Goal: Information Seeking & Learning: Learn about a topic

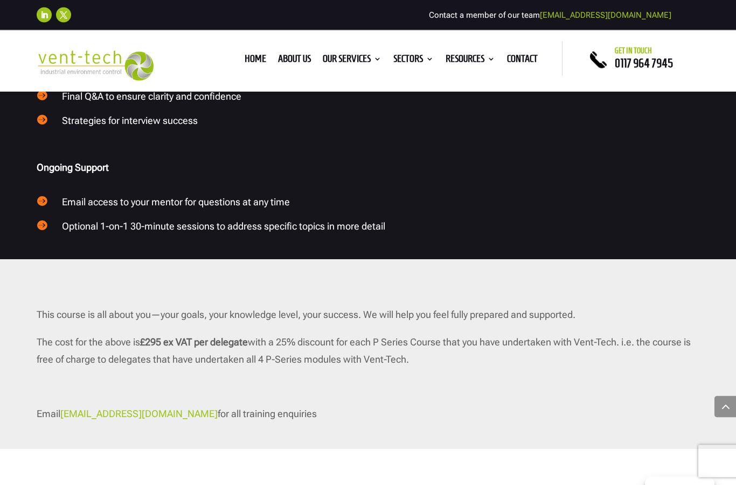
scroll to position [1488, 0]
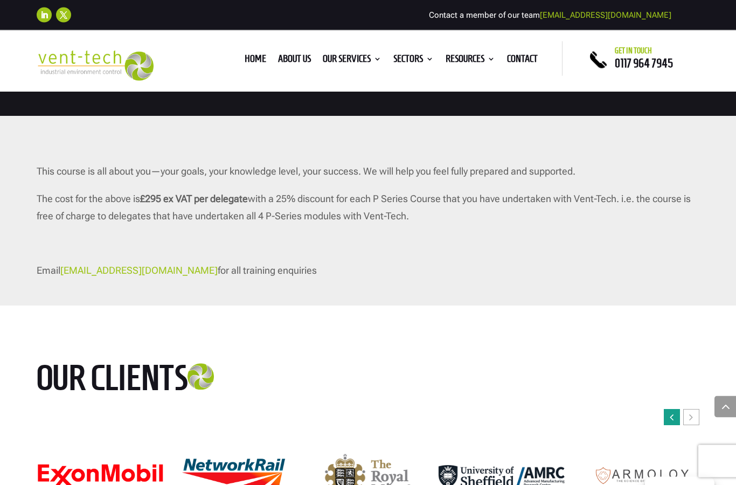
click at [671, 412] on icon "Previous slide" at bounding box center [672, 417] width 4 height 11
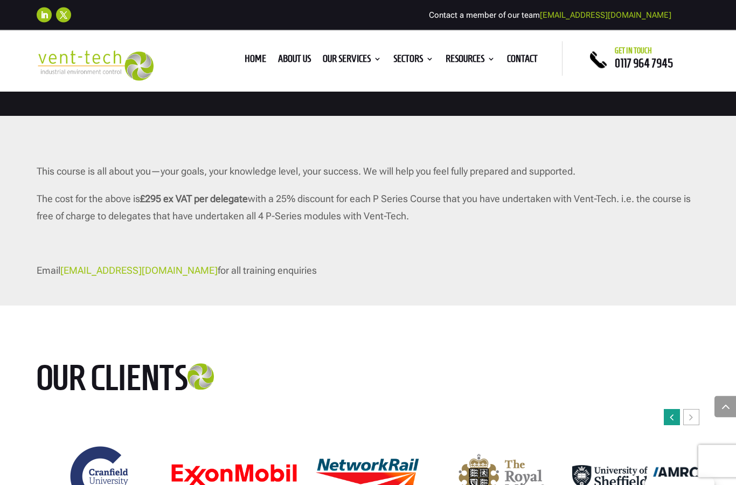
click at [671, 412] on icon "Previous slide" at bounding box center [672, 417] width 4 height 11
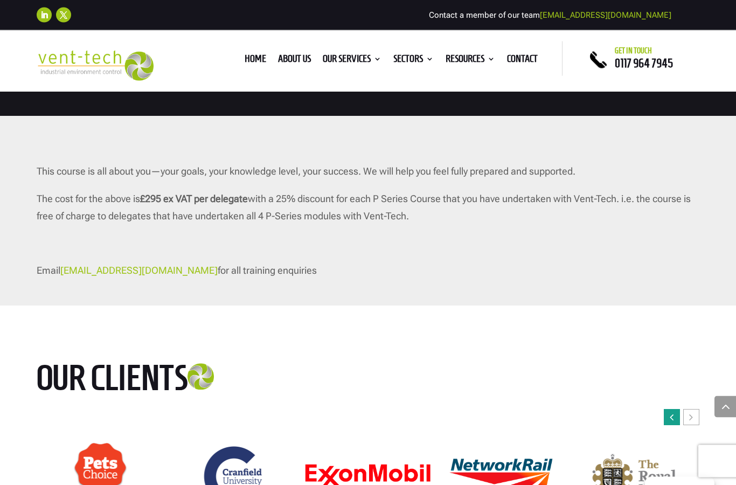
click at [673, 412] on icon "Previous slide" at bounding box center [672, 417] width 4 height 11
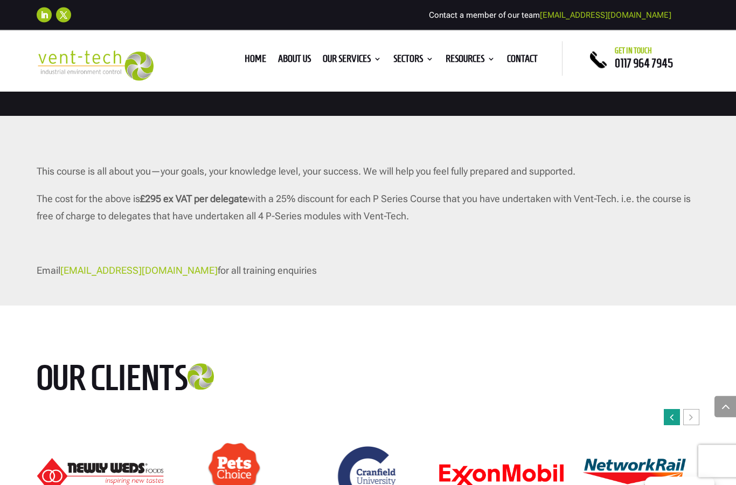
scroll to position [1488, 0]
click at [673, 412] on icon "Previous slide" at bounding box center [672, 417] width 4 height 11
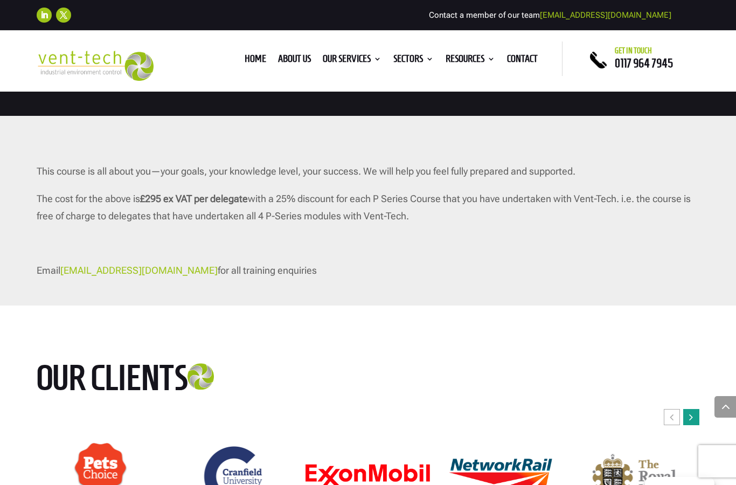
click at [694, 409] on div "Next slide" at bounding box center [692, 417] width 16 height 16
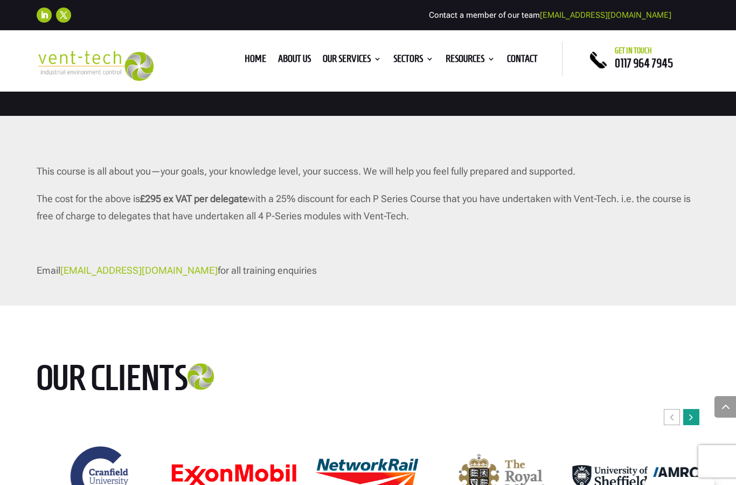
click at [694, 409] on div "Next slide" at bounding box center [692, 417] width 16 height 16
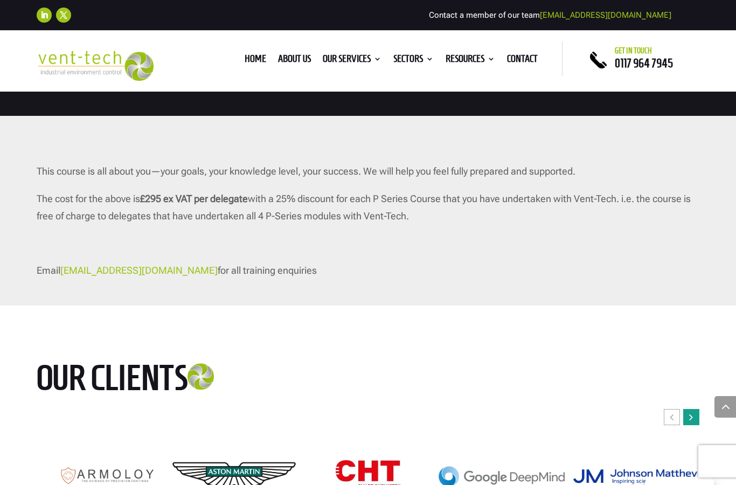
click at [691, 409] on div "Next slide" at bounding box center [692, 417] width 16 height 16
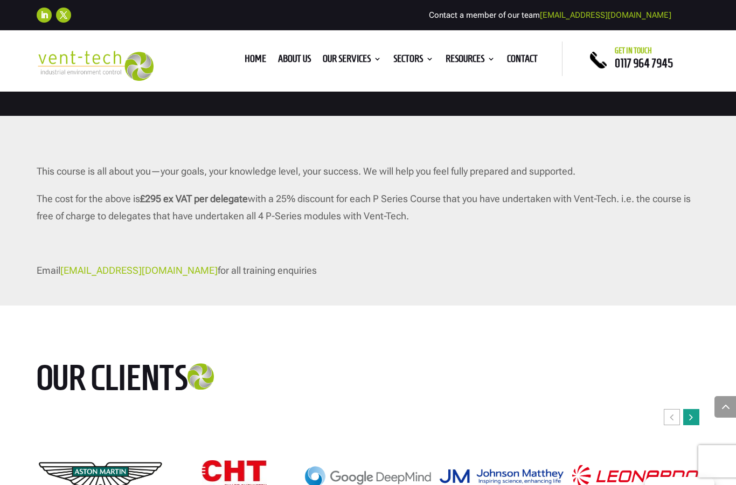
click at [691, 409] on div "Next slide" at bounding box center [692, 417] width 16 height 16
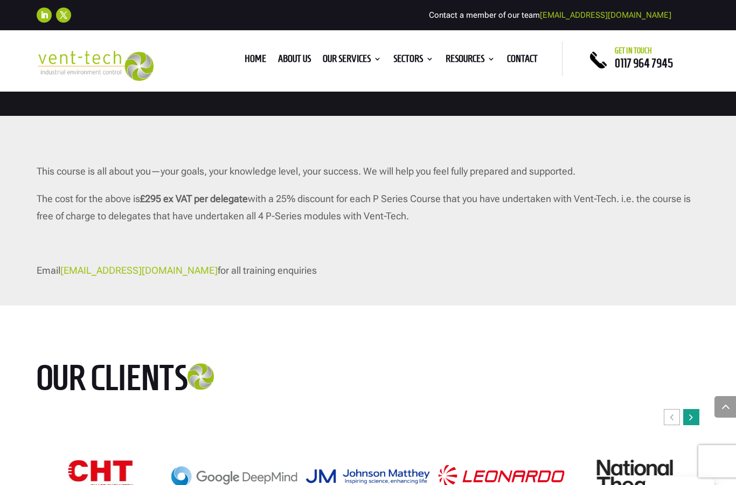
click at [689, 409] on div "Next slide" at bounding box center [692, 417] width 16 height 16
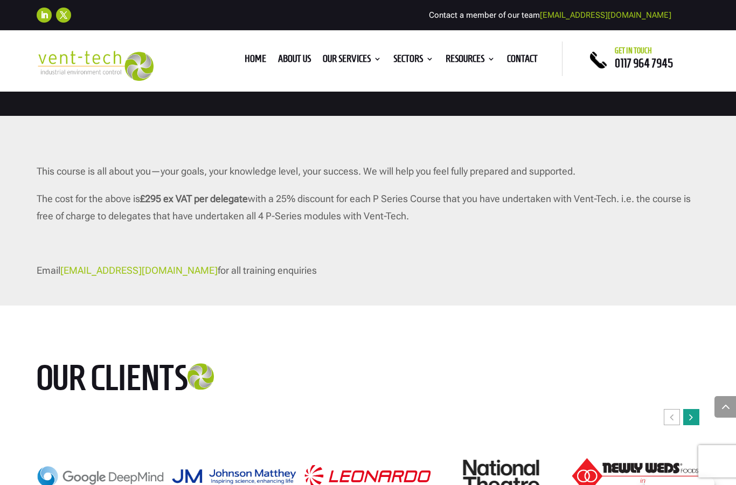
click at [689, 409] on div "Next slide" at bounding box center [692, 417] width 16 height 16
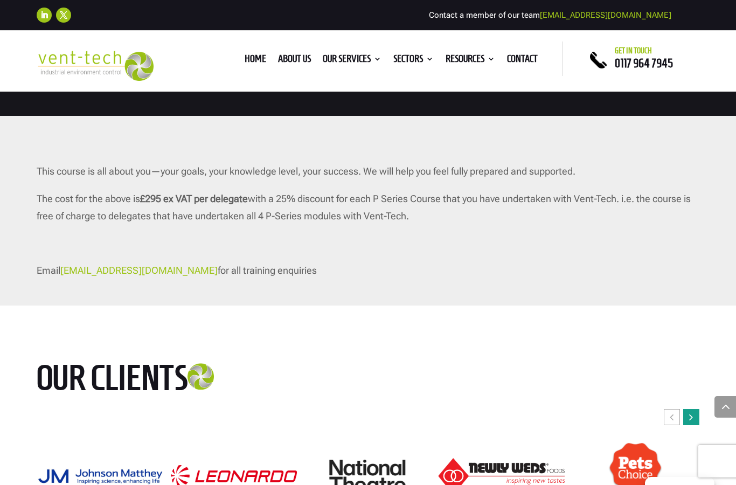
click at [689, 409] on div "Next slide" at bounding box center [692, 417] width 16 height 16
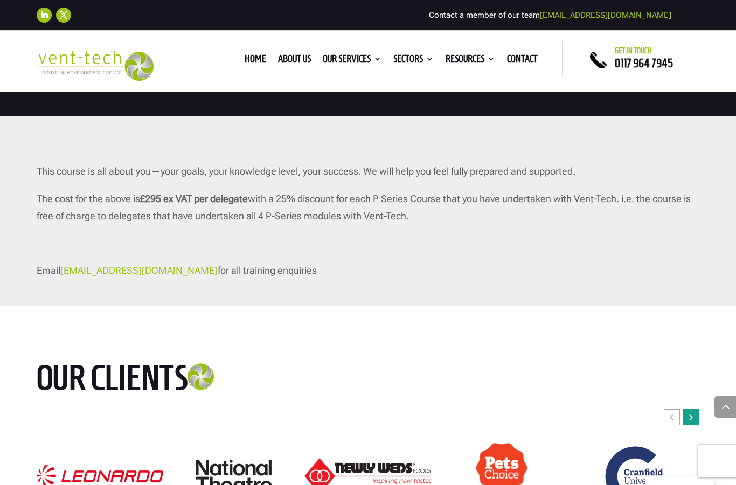
click at [689, 409] on div "Next slide" at bounding box center [692, 417] width 16 height 16
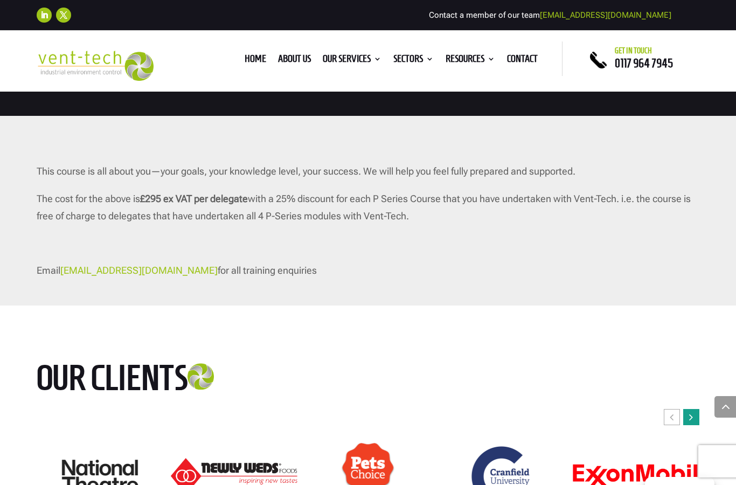
click at [697, 409] on div "Next slide" at bounding box center [692, 417] width 16 height 16
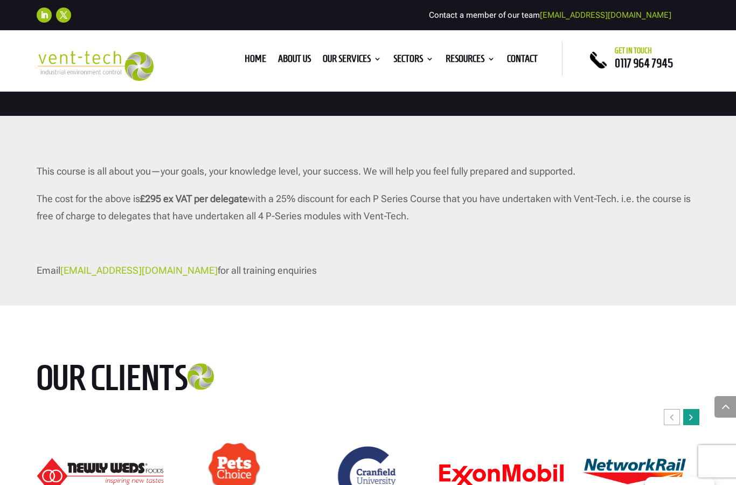
click at [697, 409] on div "Next slide" at bounding box center [692, 417] width 16 height 16
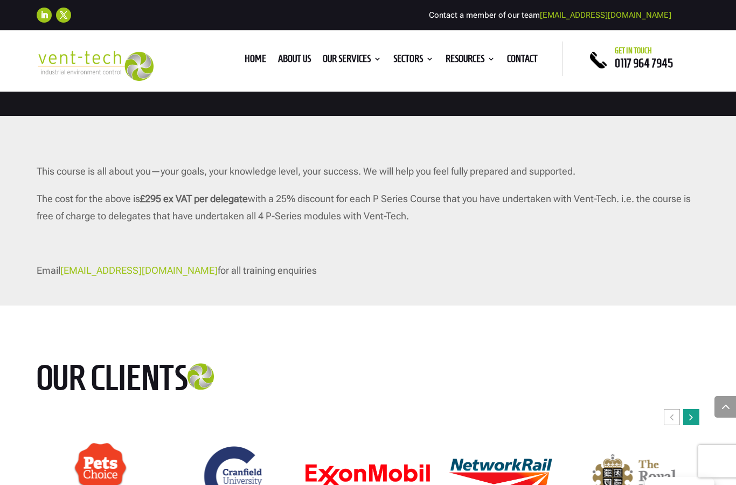
click at [697, 409] on div "Next slide" at bounding box center [692, 417] width 16 height 16
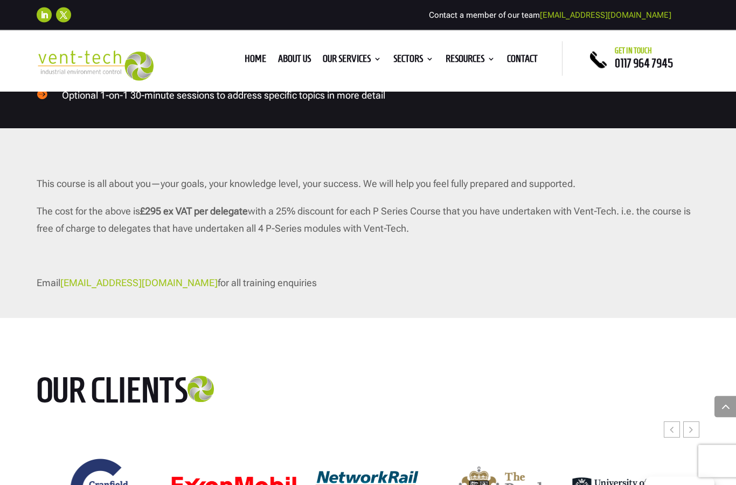
scroll to position [1507, 0]
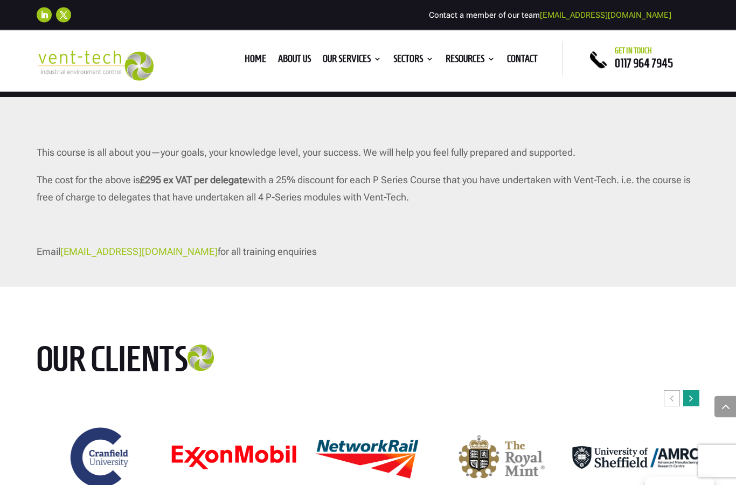
click at [694, 391] on div "Next slide" at bounding box center [692, 399] width 16 height 16
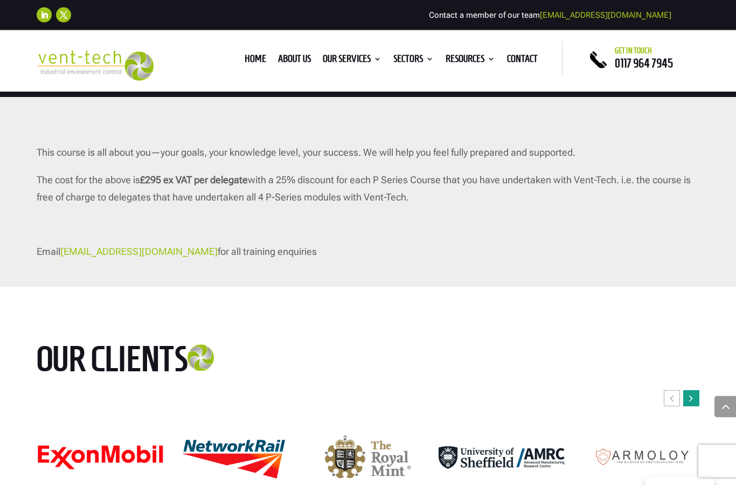
click at [694, 391] on div "Next slide" at bounding box center [692, 399] width 16 height 16
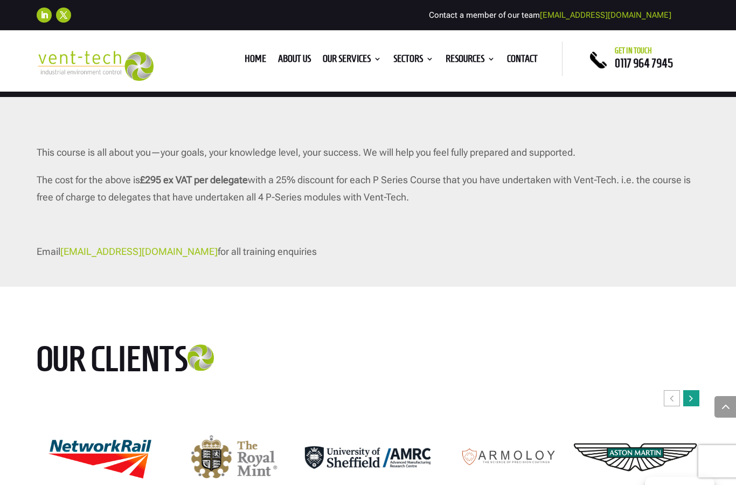
scroll to position [1503, 0]
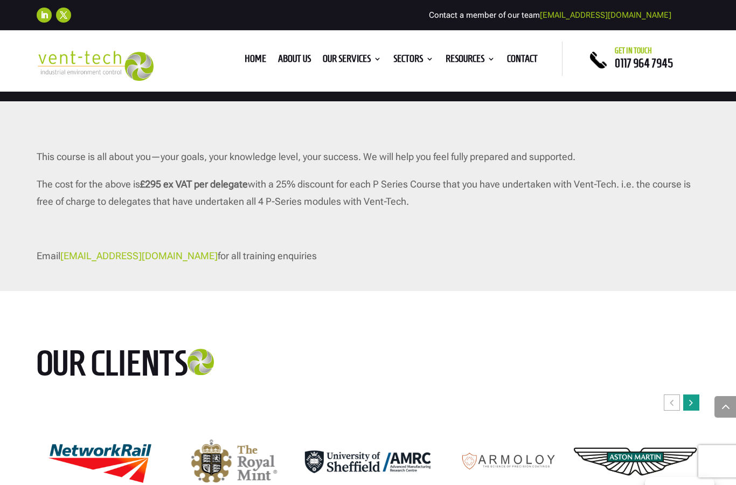
click at [690, 397] on icon "Next slide" at bounding box center [692, 402] width 4 height 11
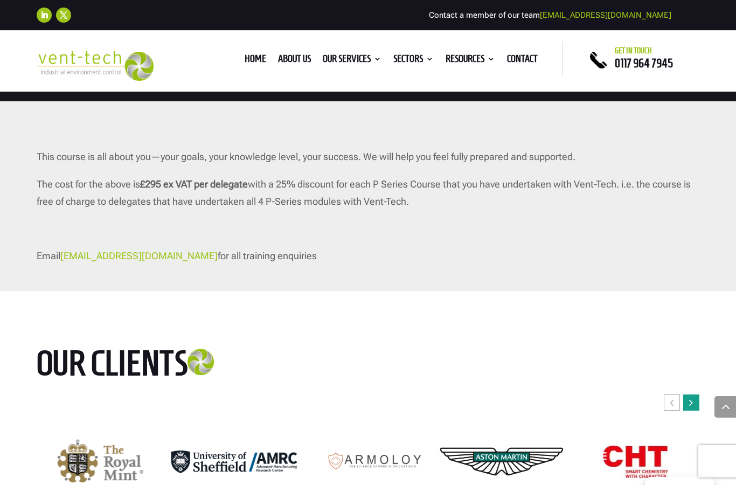
click at [692, 397] on icon "Next slide" at bounding box center [692, 402] width 4 height 11
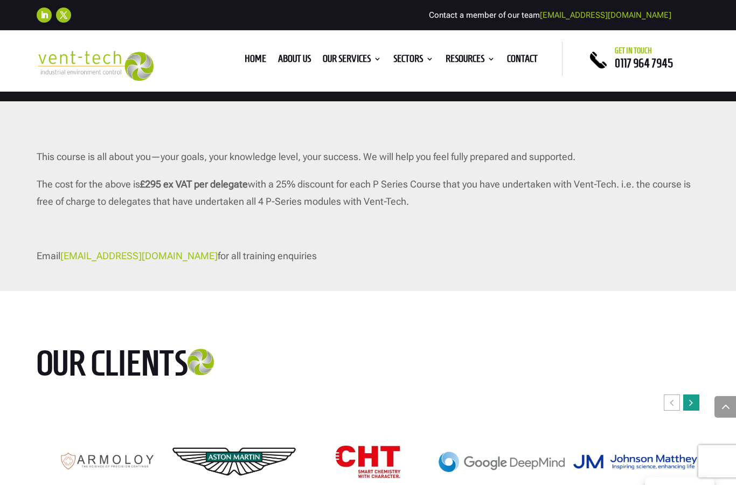
click at [686, 395] on div "Next slide" at bounding box center [692, 403] width 16 height 16
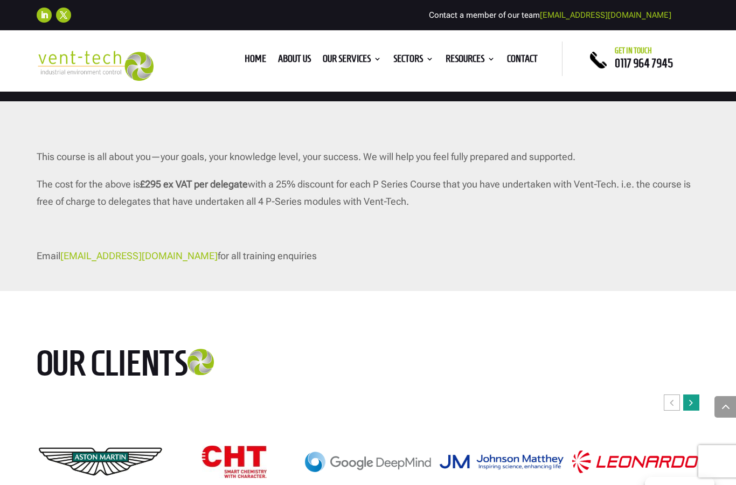
click at [693, 397] on icon "Next slide" at bounding box center [692, 402] width 4 height 11
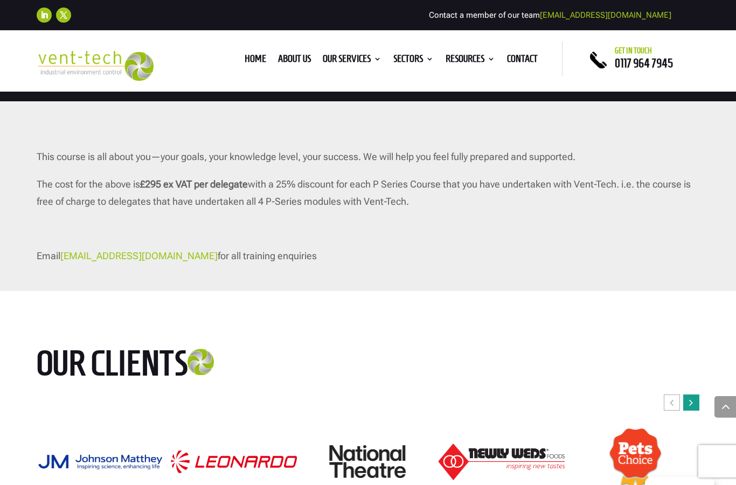
click at [693, 397] on icon "Next slide" at bounding box center [692, 402] width 4 height 11
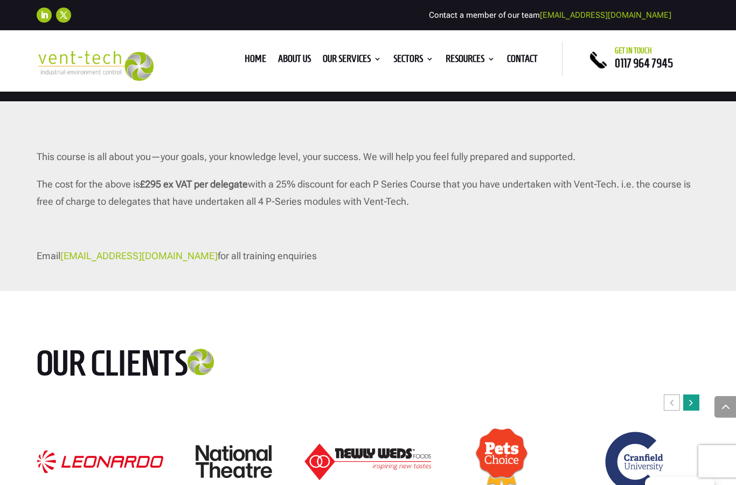
click at [691, 395] on div "Next slide" at bounding box center [692, 403] width 16 height 16
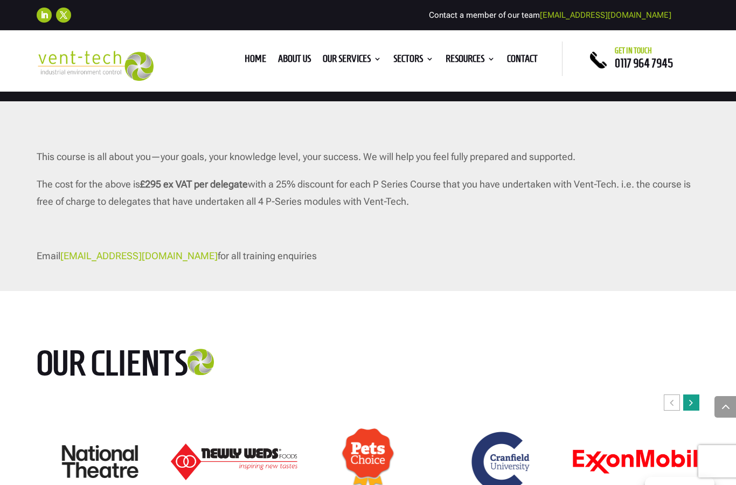
click at [691, 395] on div "Next slide" at bounding box center [692, 403] width 16 height 16
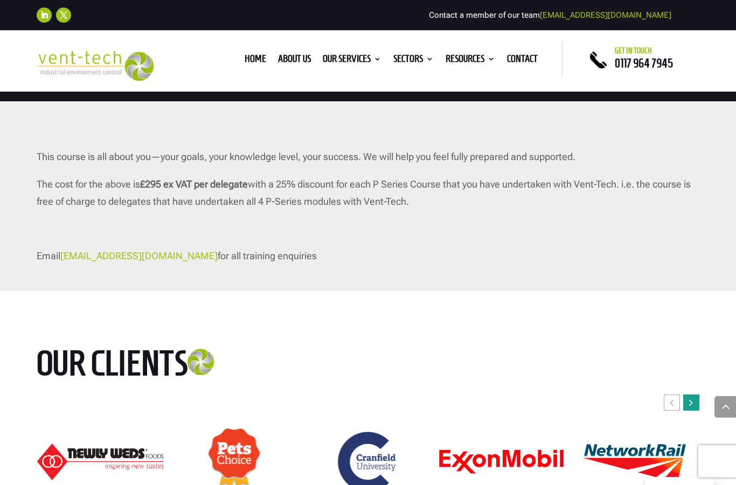
click at [691, 397] on icon "Next slide" at bounding box center [692, 402] width 4 height 11
click at [691, 395] on div "Next slide" at bounding box center [692, 403] width 16 height 16
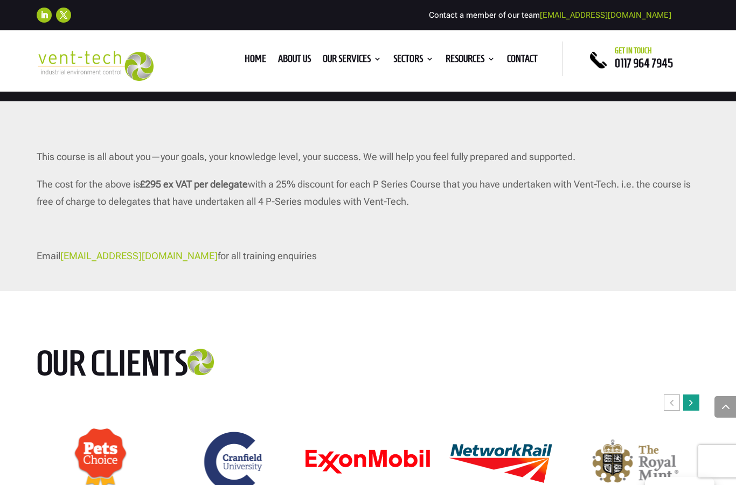
click at [691, 395] on div "Next slide" at bounding box center [692, 403] width 16 height 16
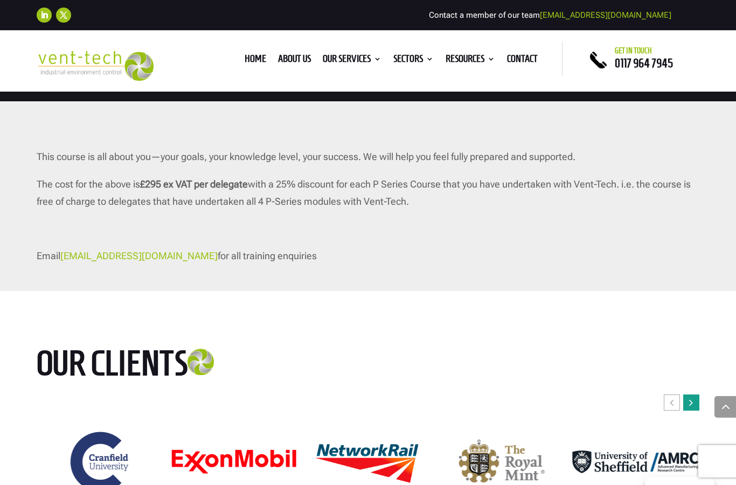
click at [691, 395] on div "Next slide" at bounding box center [692, 403] width 16 height 16
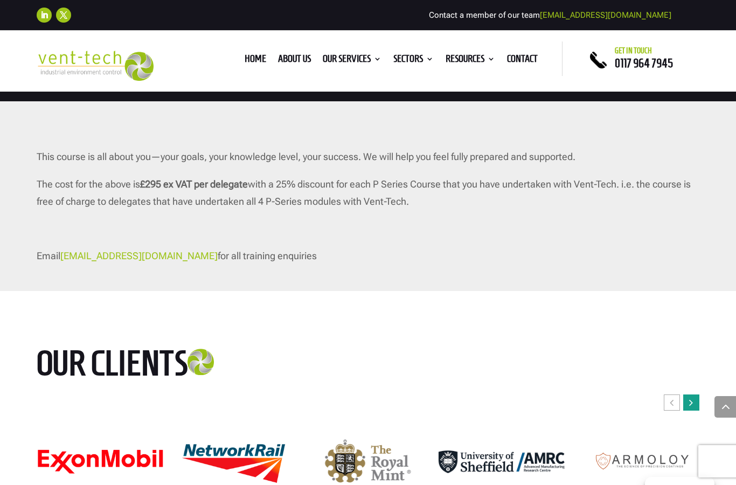
click at [691, 395] on div "Next slide" at bounding box center [692, 403] width 16 height 16
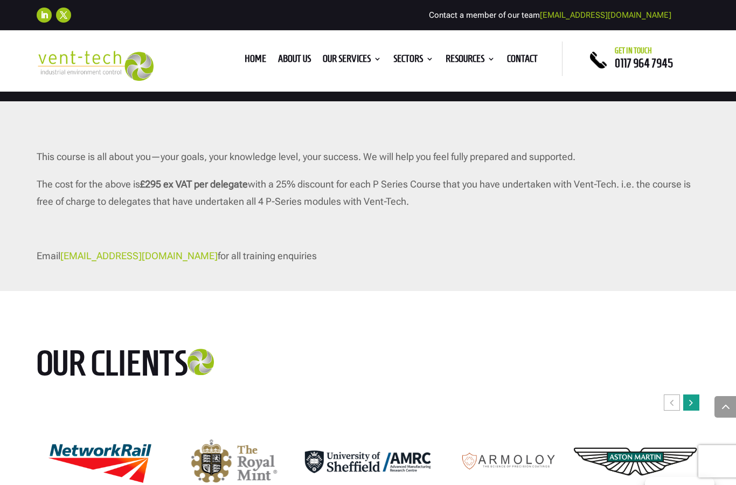
click at [691, 395] on div "Next slide" at bounding box center [692, 403] width 16 height 16
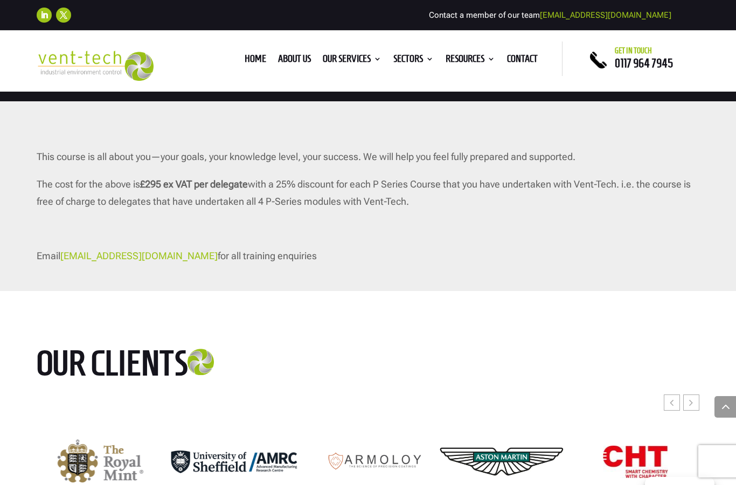
click at [691, 395] on div "Next slide" at bounding box center [692, 403] width 16 height 16
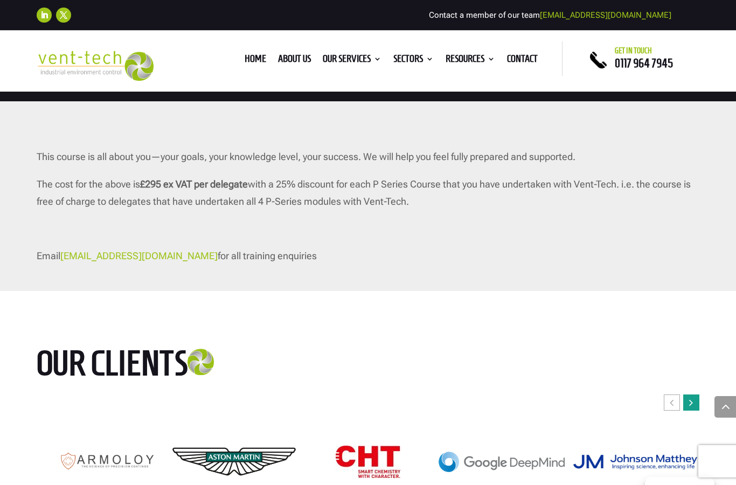
click at [693, 397] on icon "Next slide" at bounding box center [692, 402] width 4 height 11
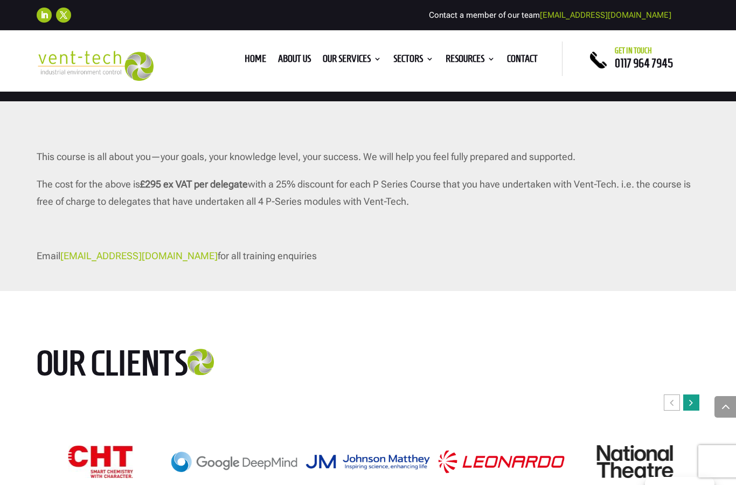
click at [693, 397] on icon "Next slide" at bounding box center [692, 402] width 4 height 11
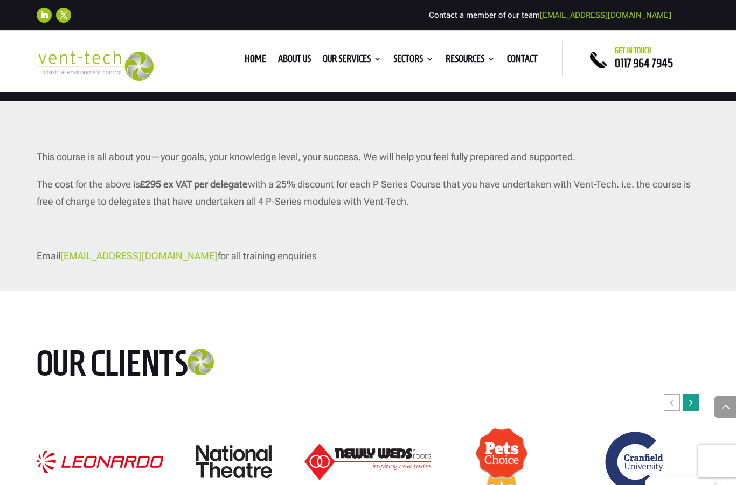
click at [693, 397] on icon "Next slide" at bounding box center [692, 402] width 4 height 11
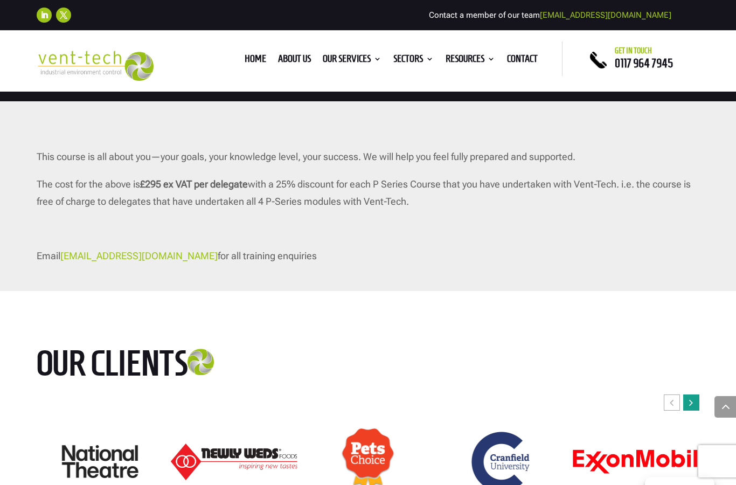
click at [694, 395] on div "Next slide" at bounding box center [692, 403] width 16 height 16
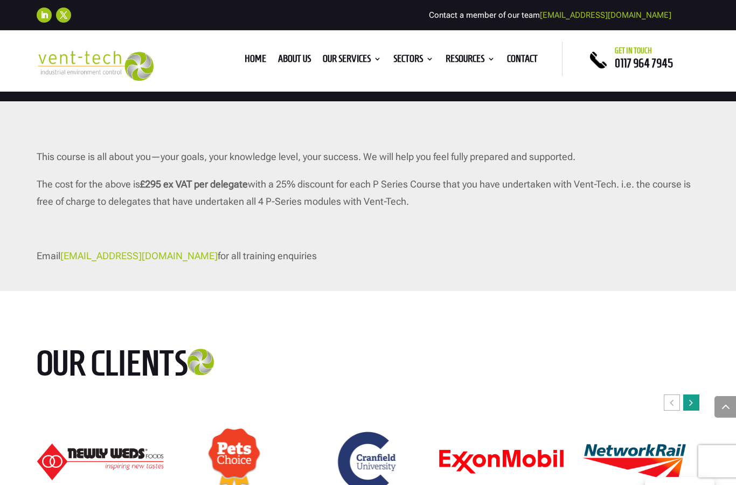
click at [693, 397] on icon "Next slide" at bounding box center [692, 402] width 4 height 11
click at [690, 395] on div "Next slide" at bounding box center [692, 403] width 16 height 16
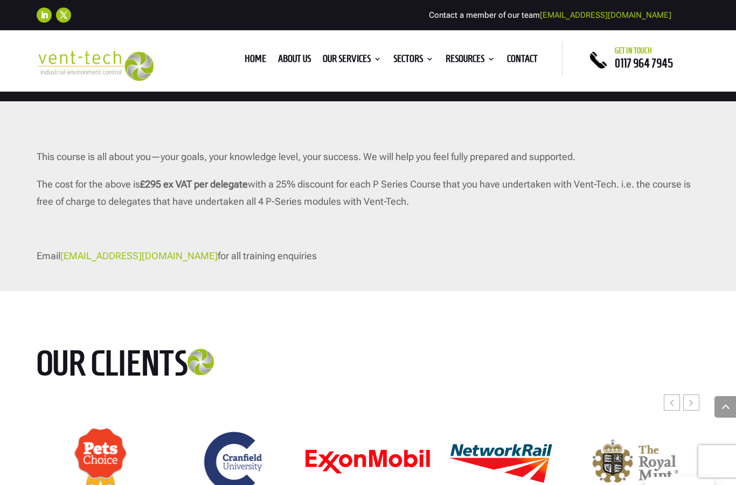
click at [693, 395] on div at bounding box center [368, 461] width 663 height 133
click at [690, 395] on div "Next slide" at bounding box center [692, 403] width 16 height 16
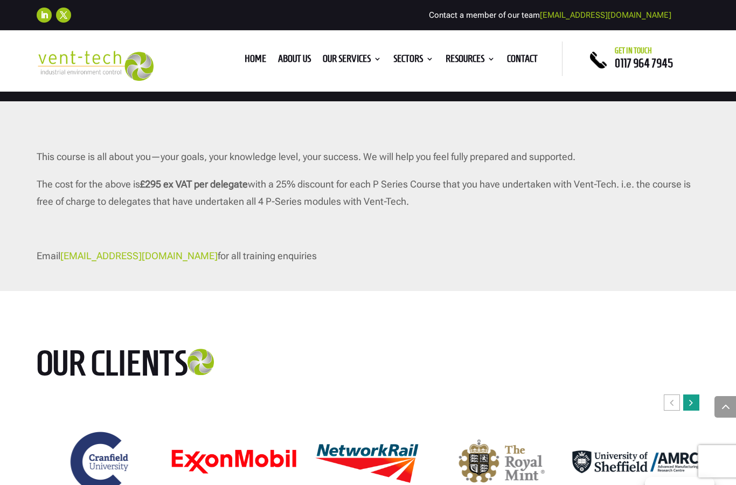
click at [693, 395] on div at bounding box center [368, 461] width 663 height 133
click at [690, 395] on div "Next slide" at bounding box center [692, 403] width 16 height 16
click at [693, 395] on div at bounding box center [368, 461] width 663 height 133
click at [690, 395] on div "Next slide" at bounding box center [692, 403] width 16 height 16
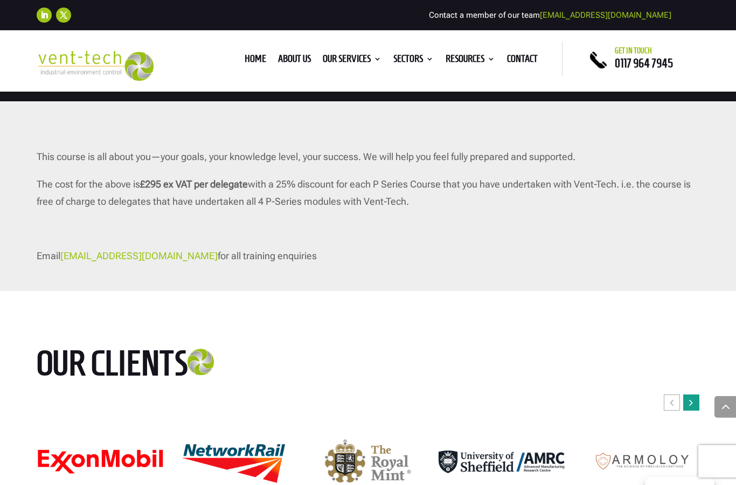
click at [690, 395] on div "Next slide" at bounding box center [692, 403] width 16 height 16
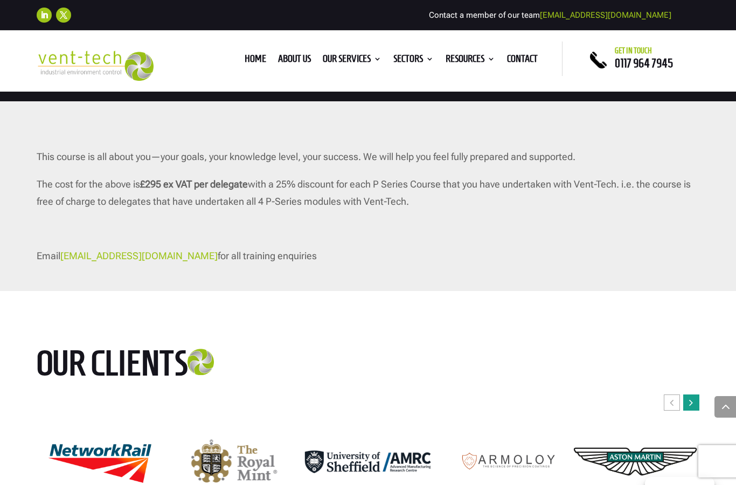
click at [692, 395] on div "Next slide" at bounding box center [692, 403] width 16 height 16
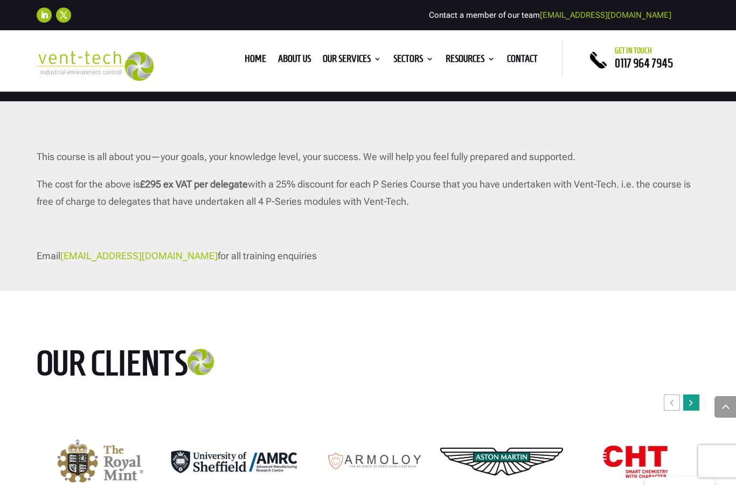
click at [692, 397] on icon "Next slide" at bounding box center [692, 402] width 4 height 11
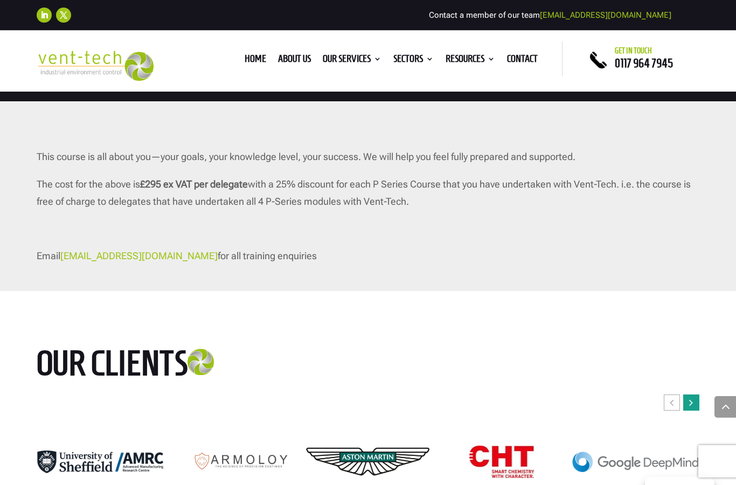
click at [691, 397] on icon "Next slide" at bounding box center [692, 402] width 4 height 11
